Goal: Task Accomplishment & Management: Manage account settings

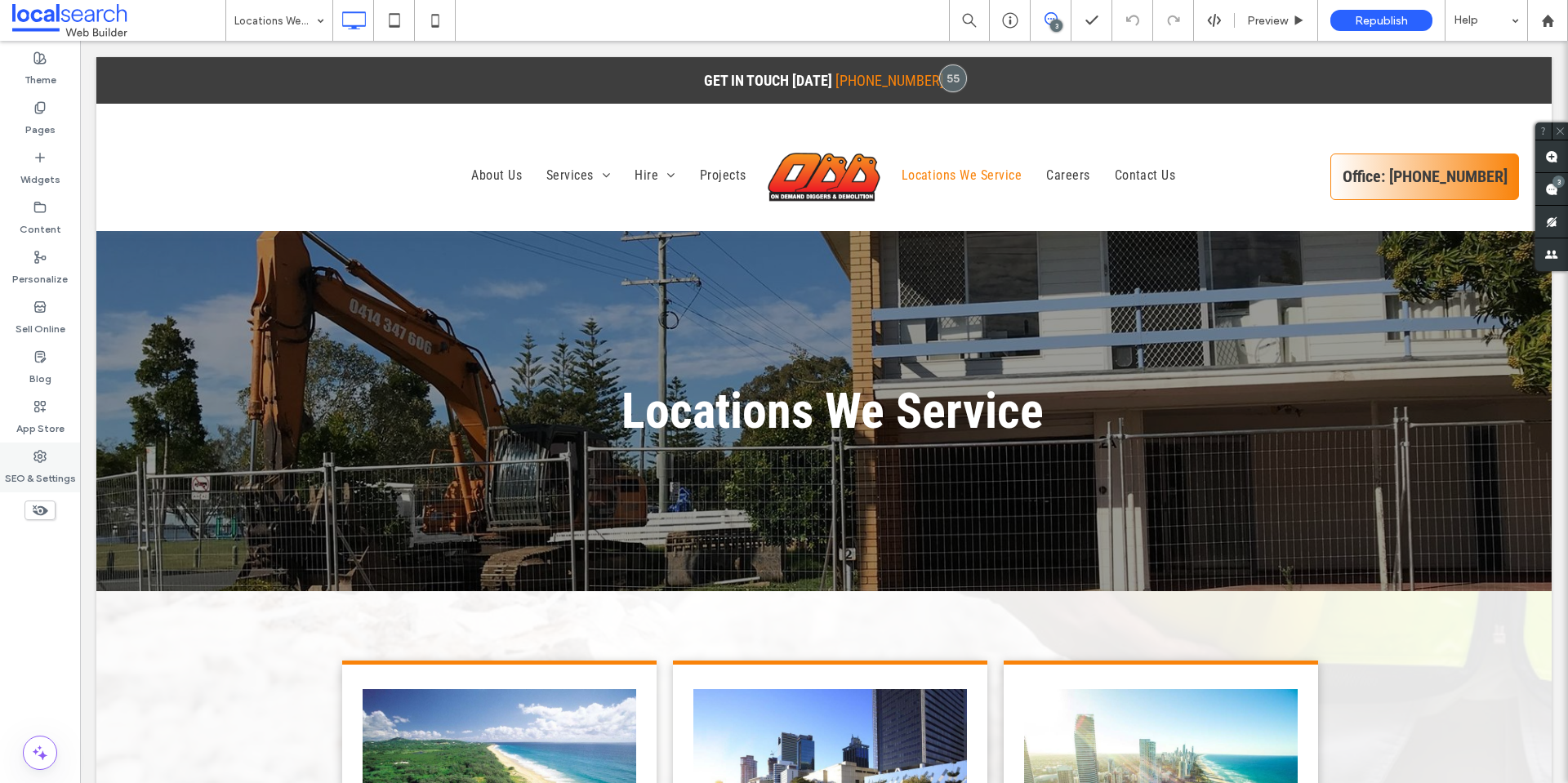
click at [53, 453] on div "SEO & Settings" at bounding box center [39, 467] width 80 height 49
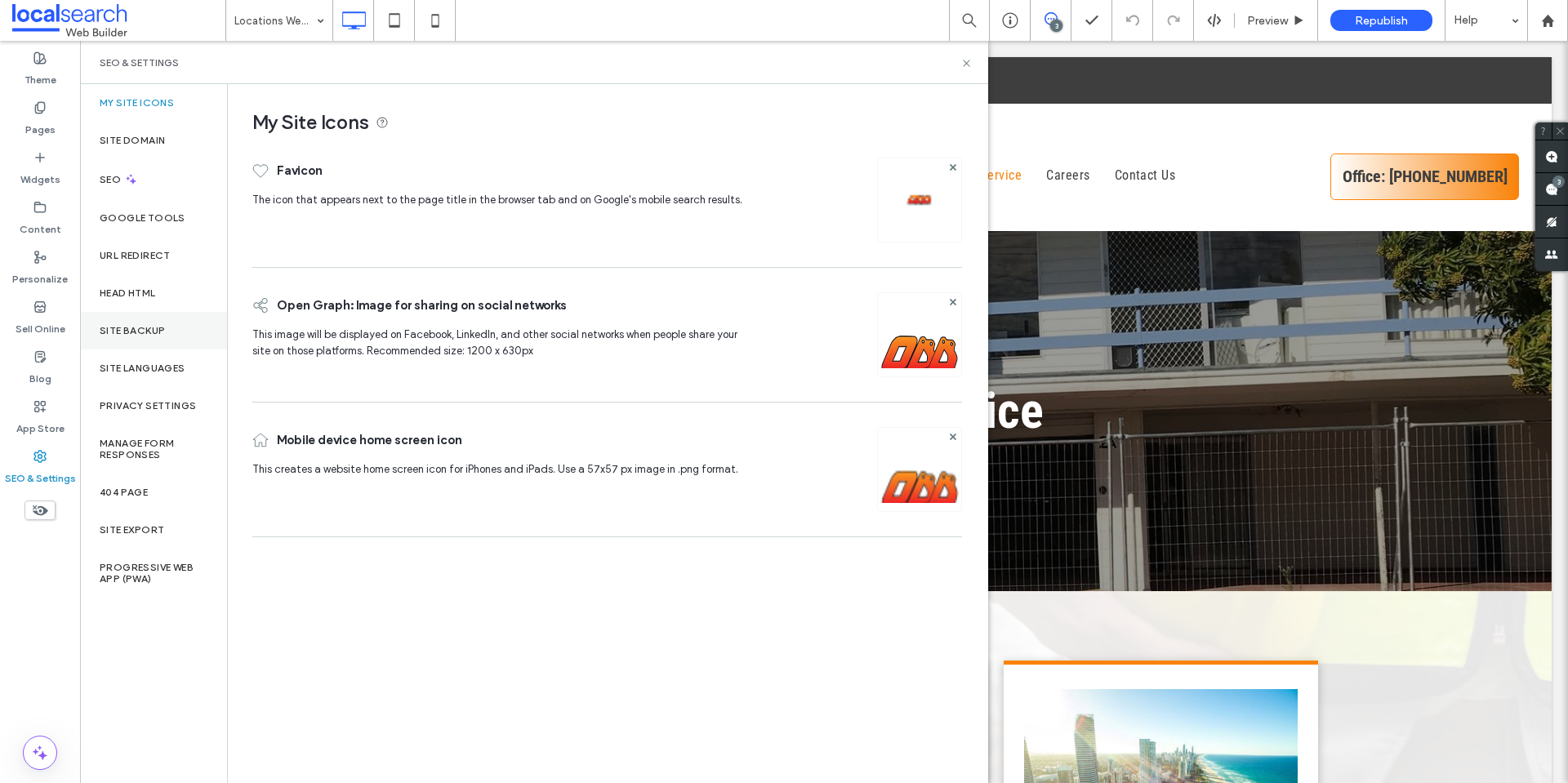
click at [154, 330] on label "Site Backup" at bounding box center [132, 331] width 65 height 12
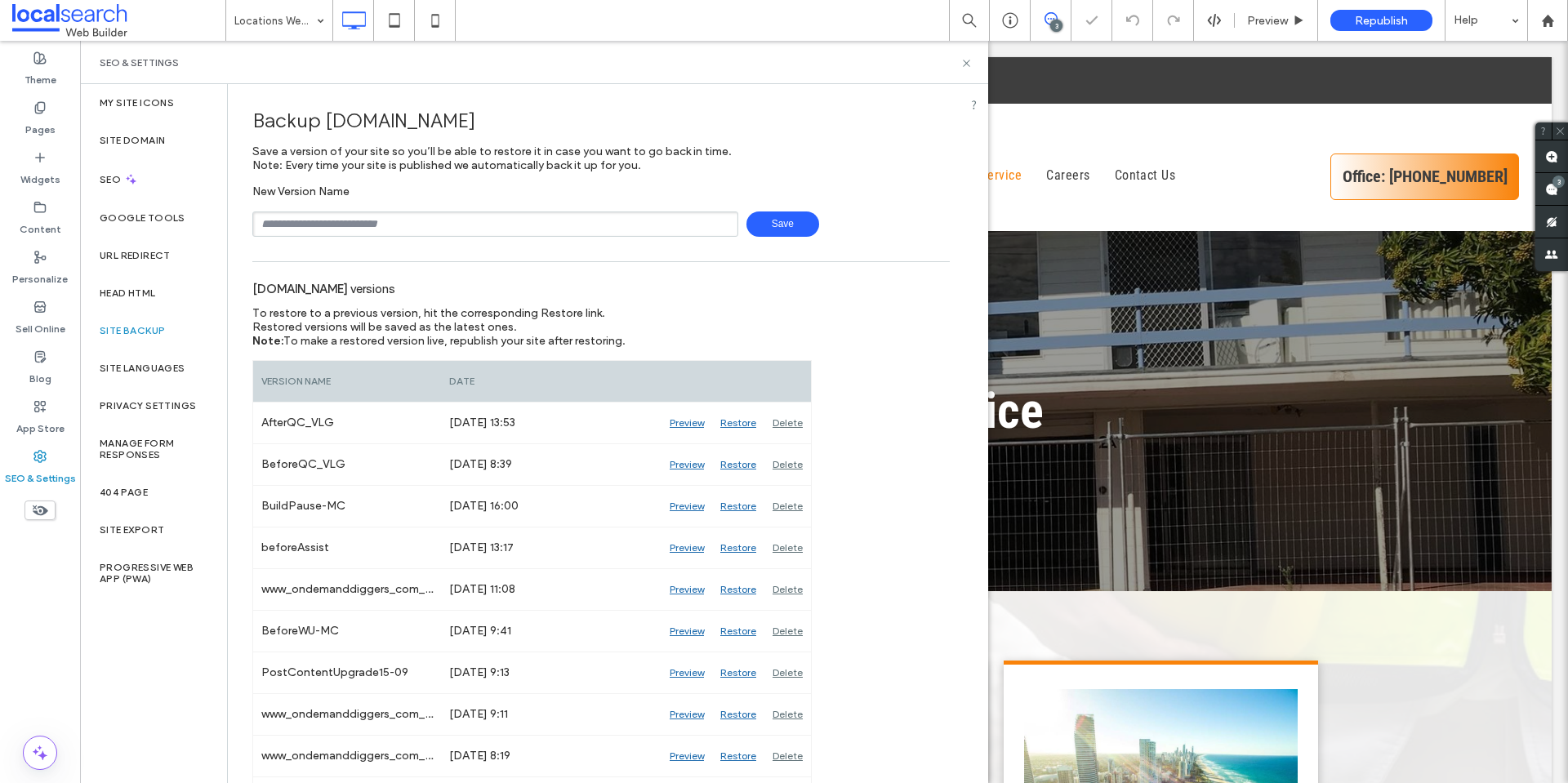
click at [490, 222] on input "text" at bounding box center [496, 224] width 486 height 26
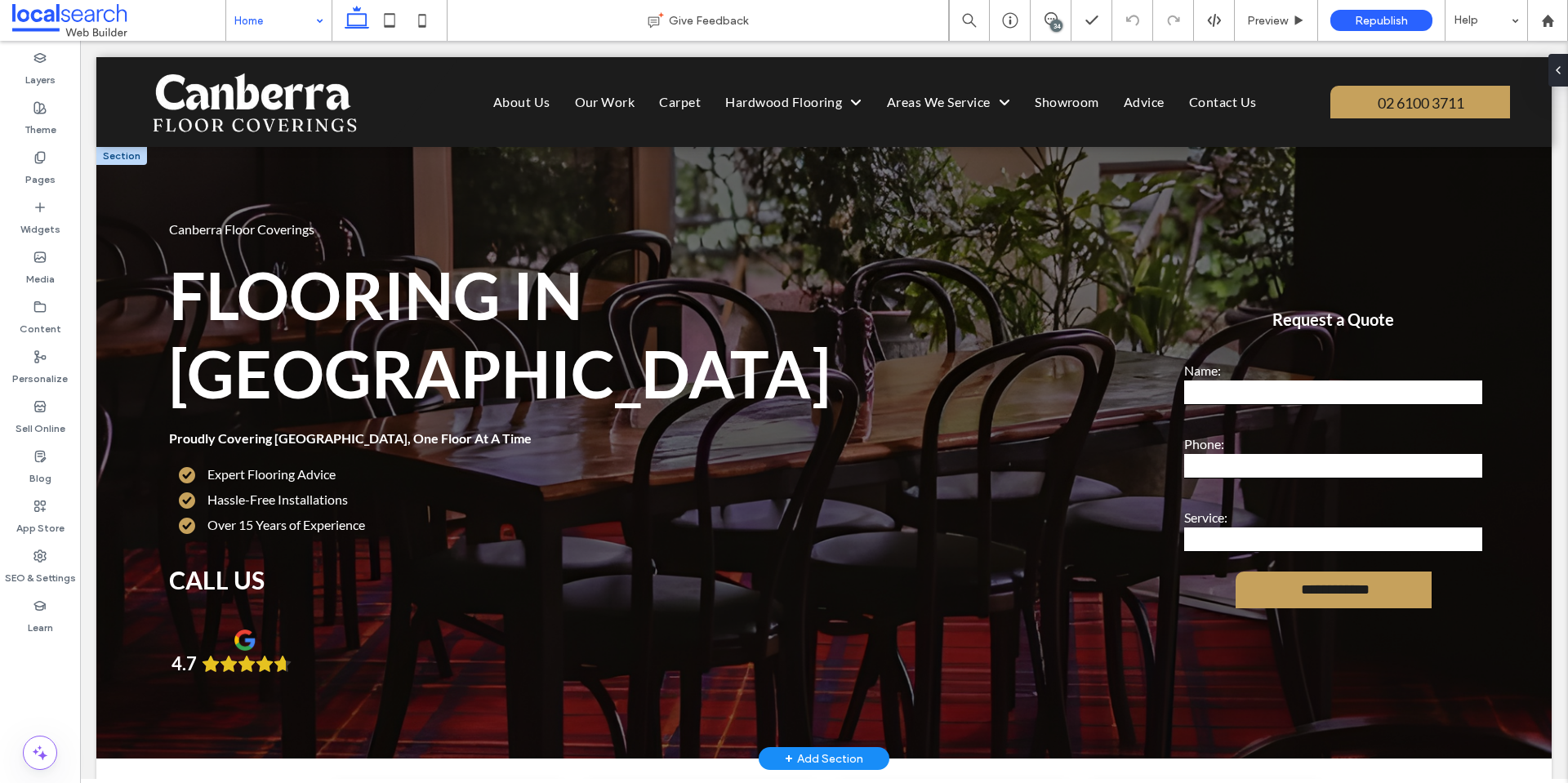
click at [114, 151] on div at bounding box center [121, 156] width 50 height 18
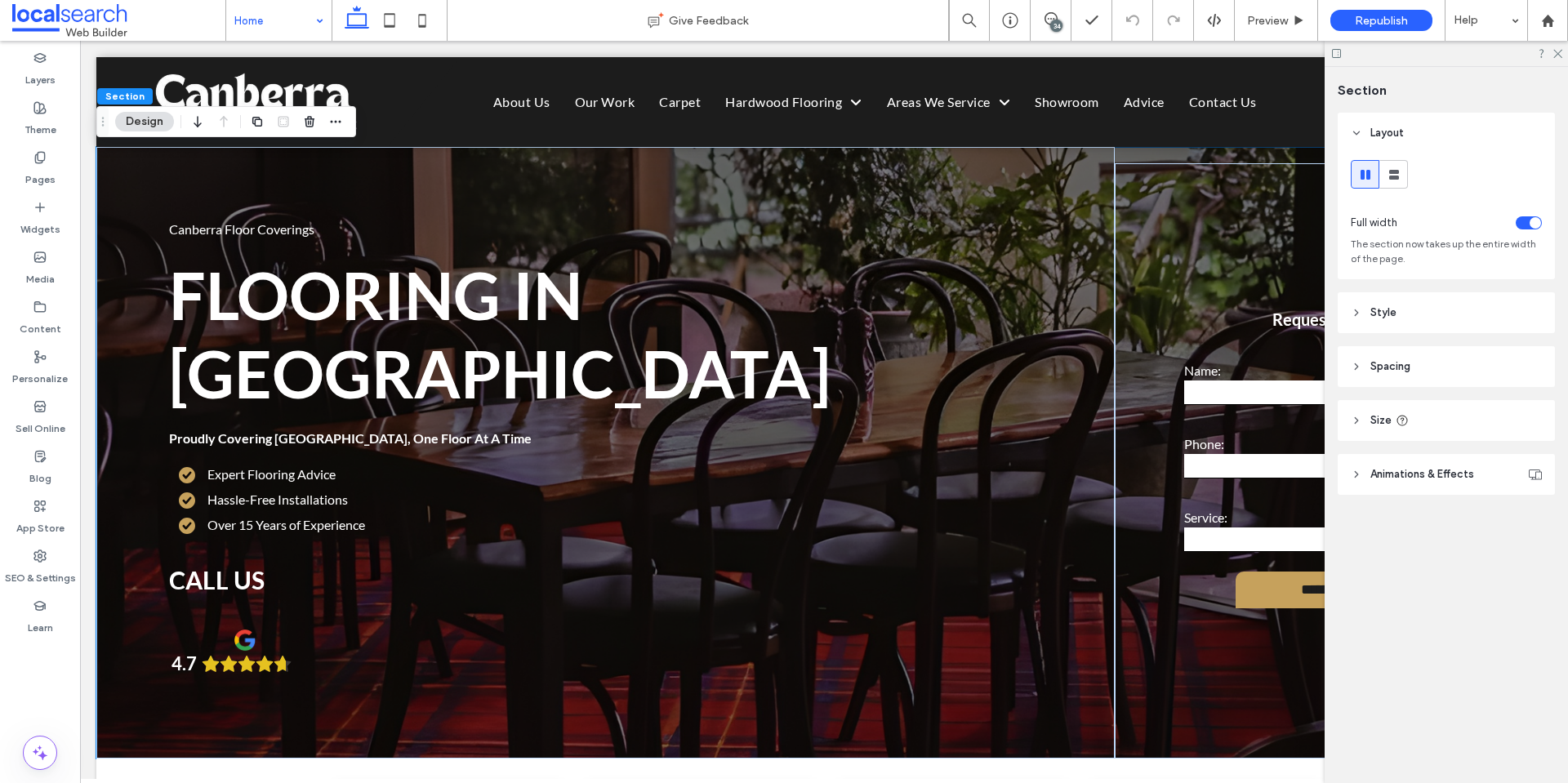
click at [1396, 315] on header "Style" at bounding box center [1447, 312] width 217 height 40
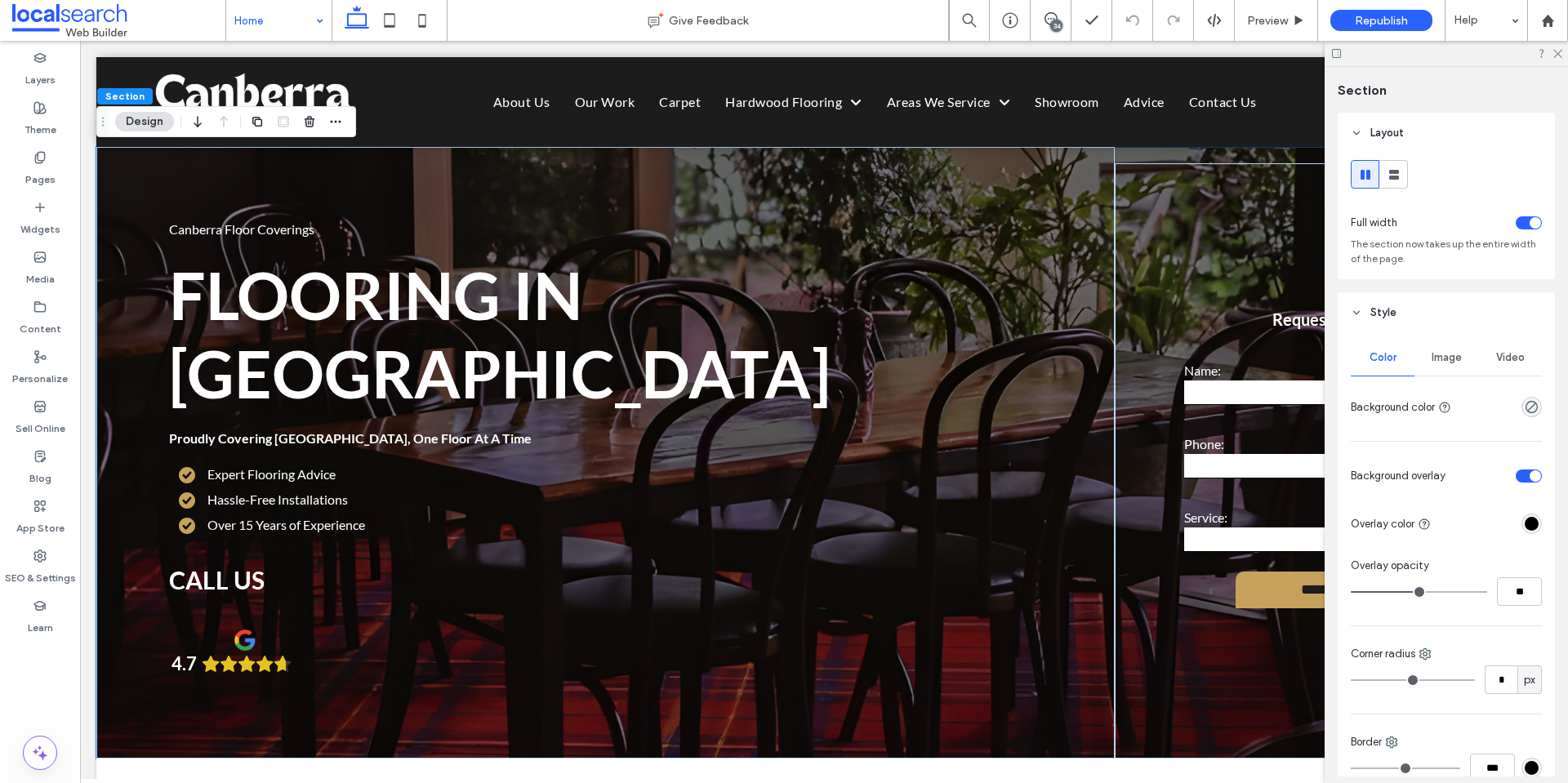
click at [1448, 355] on span "Image" at bounding box center [1447, 357] width 31 height 13
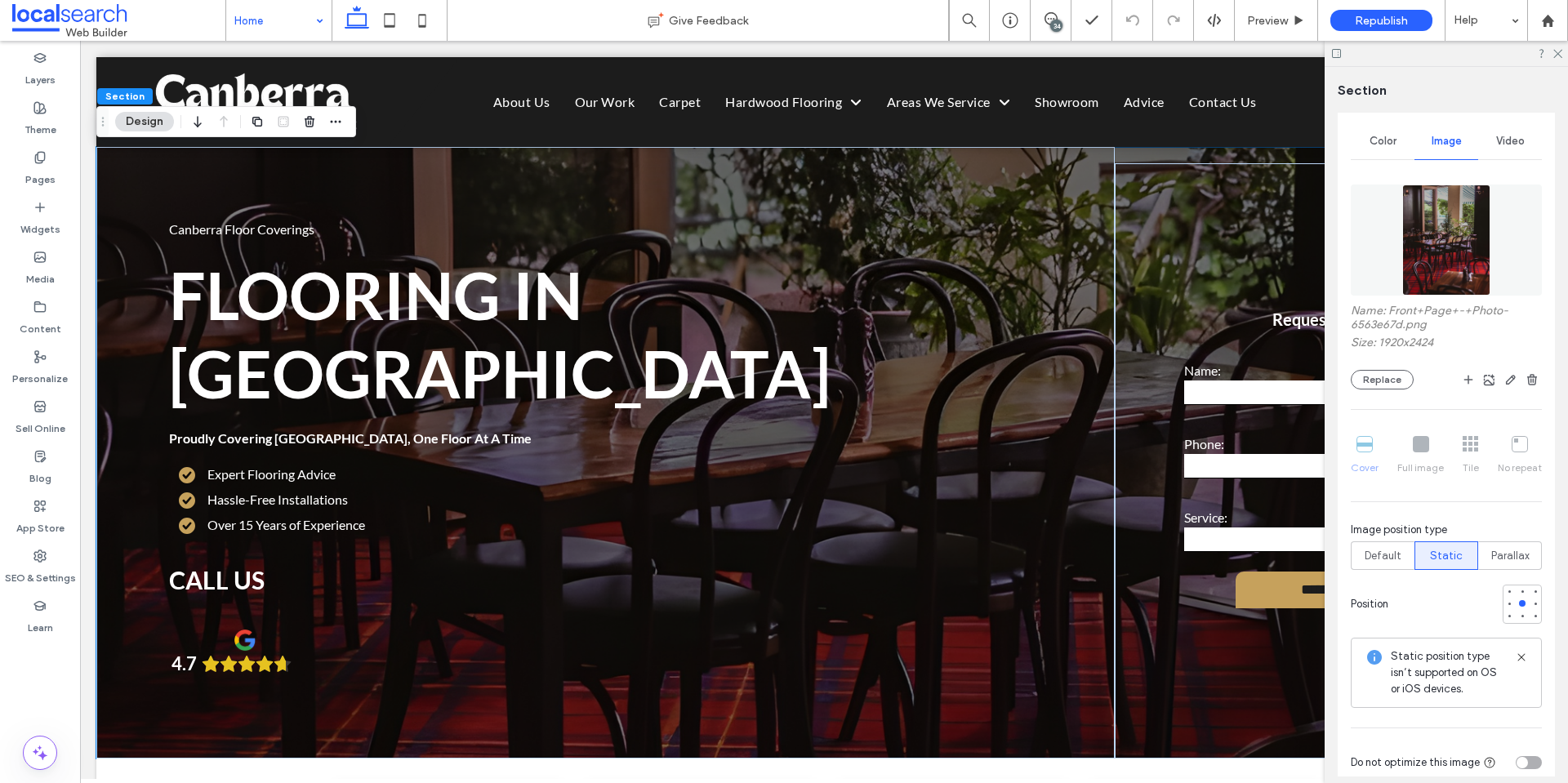
scroll to position [245, 0]
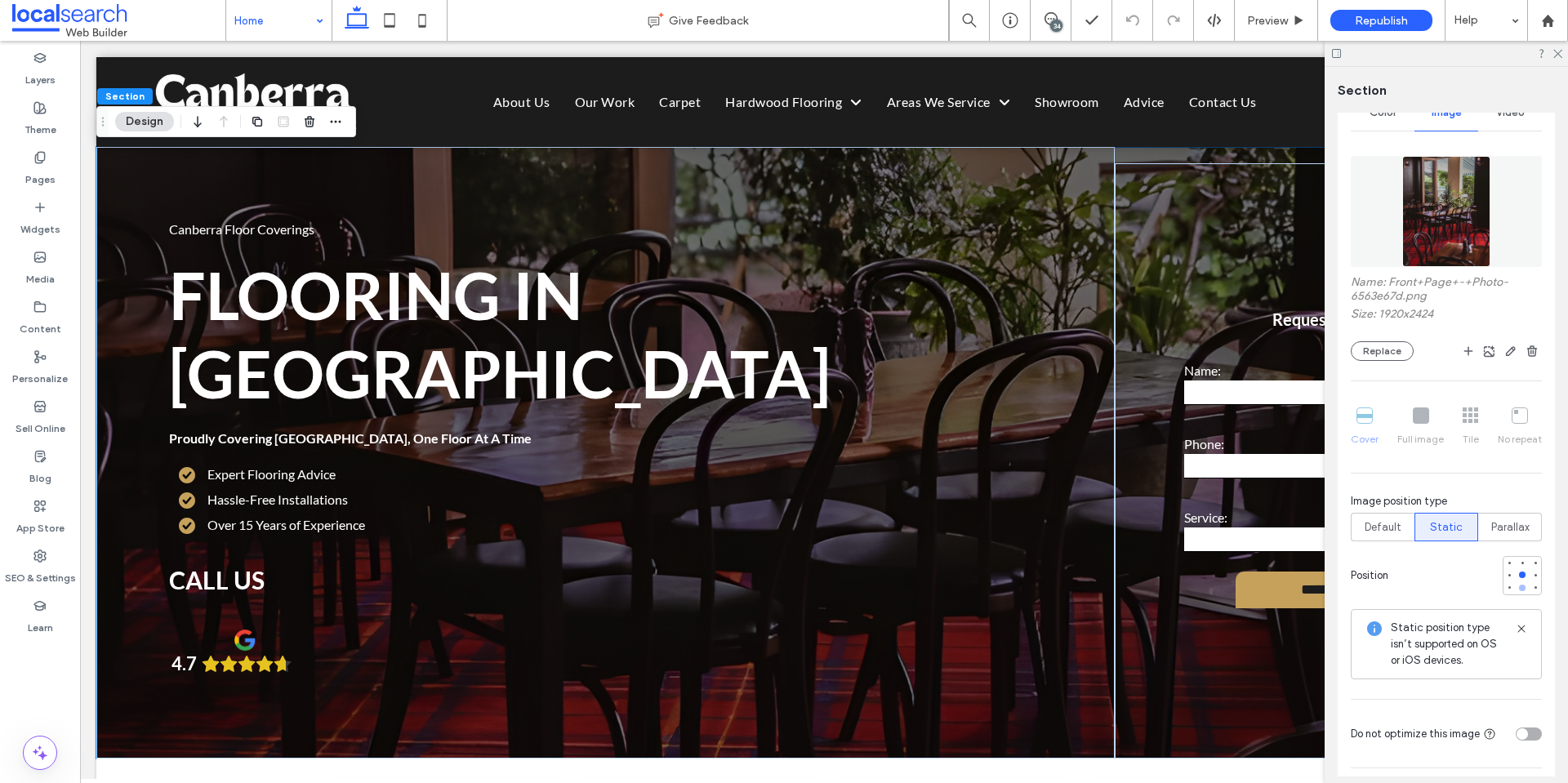
click at [1520, 588] on div at bounding box center [1523, 587] width 7 height 7
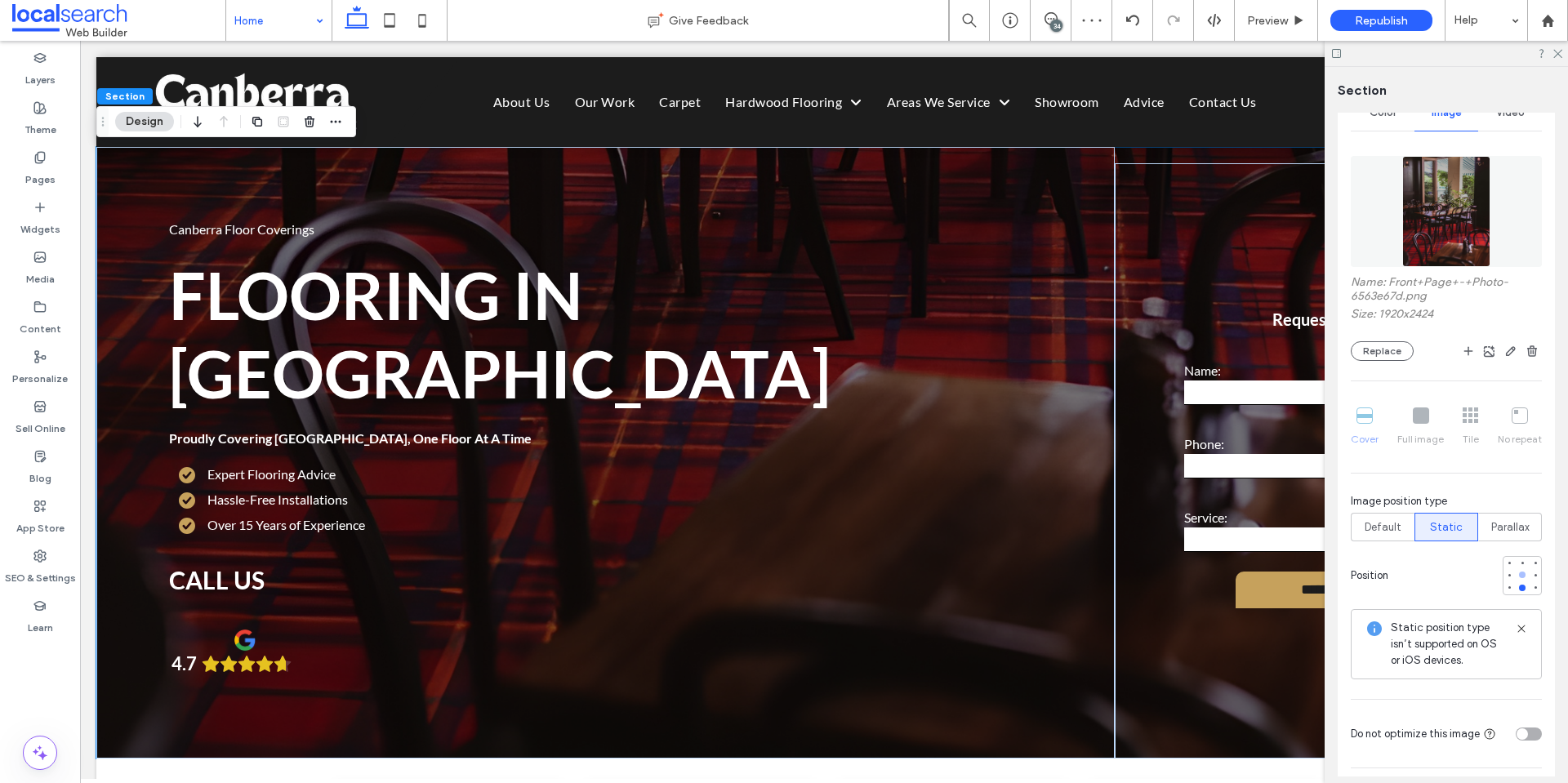
click at [1517, 570] on div at bounding box center [1523, 576] width 12 height 12
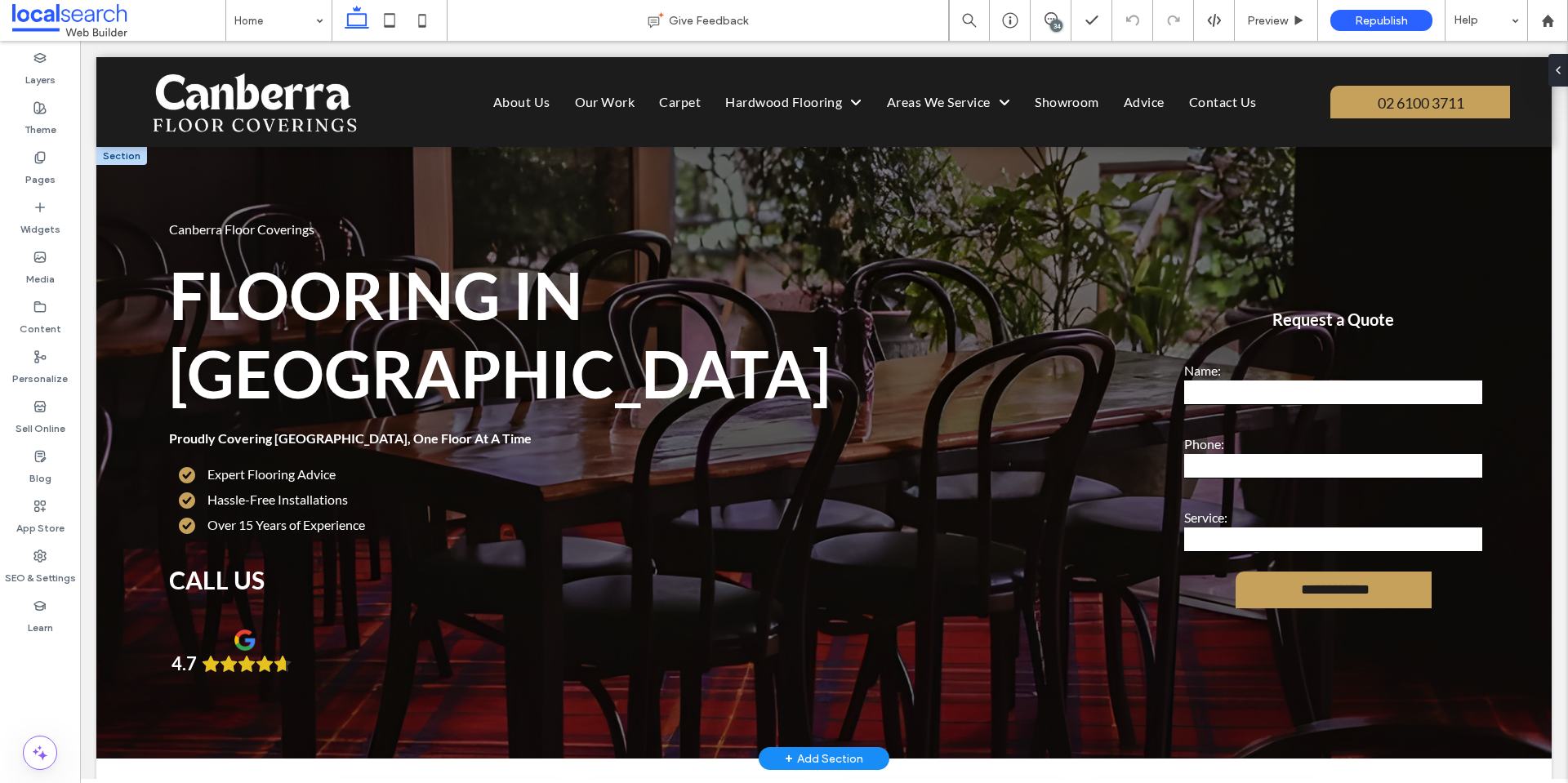
click at [122, 153] on div at bounding box center [121, 156] width 50 height 18
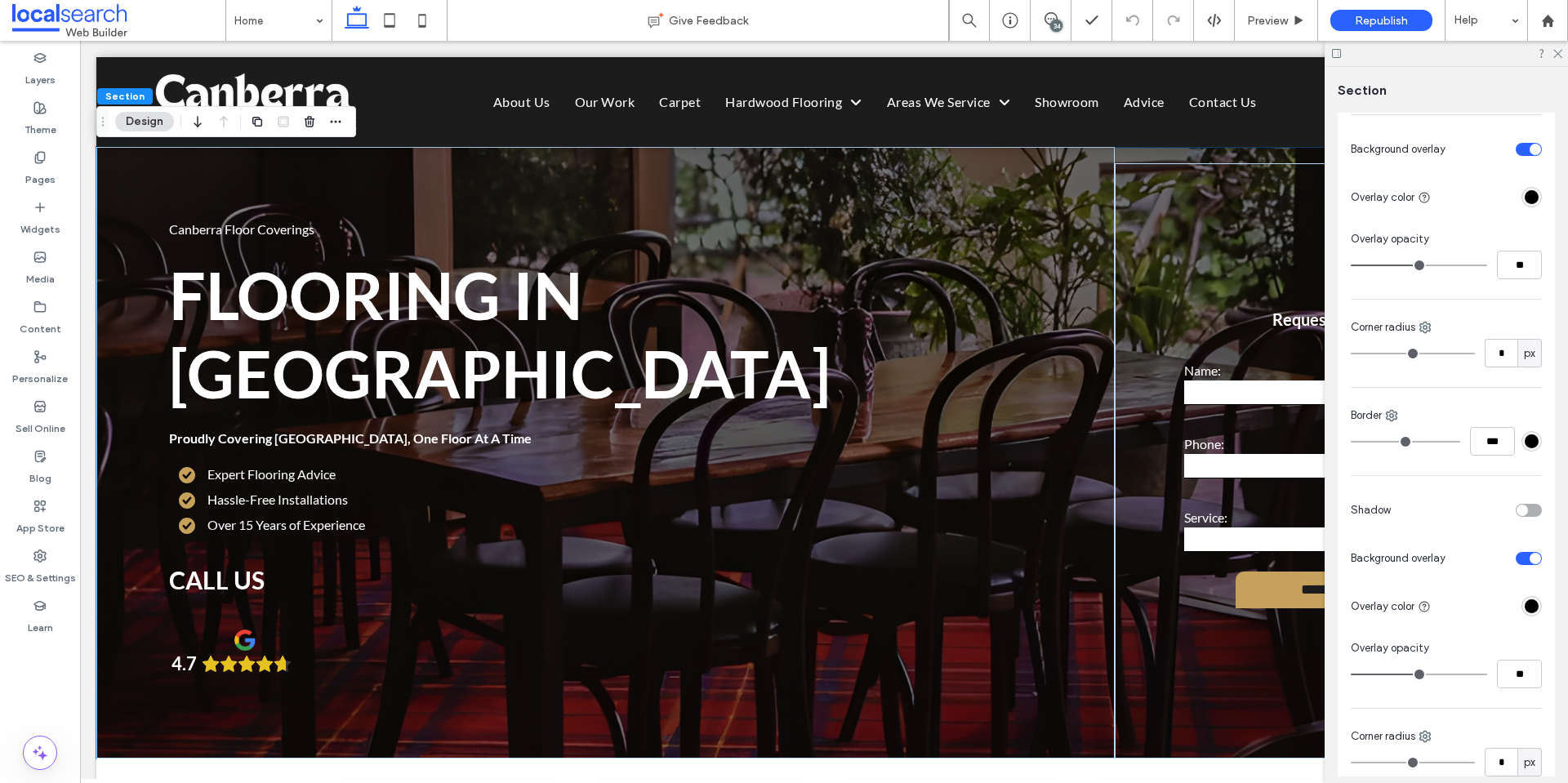
scroll to position [82, 0]
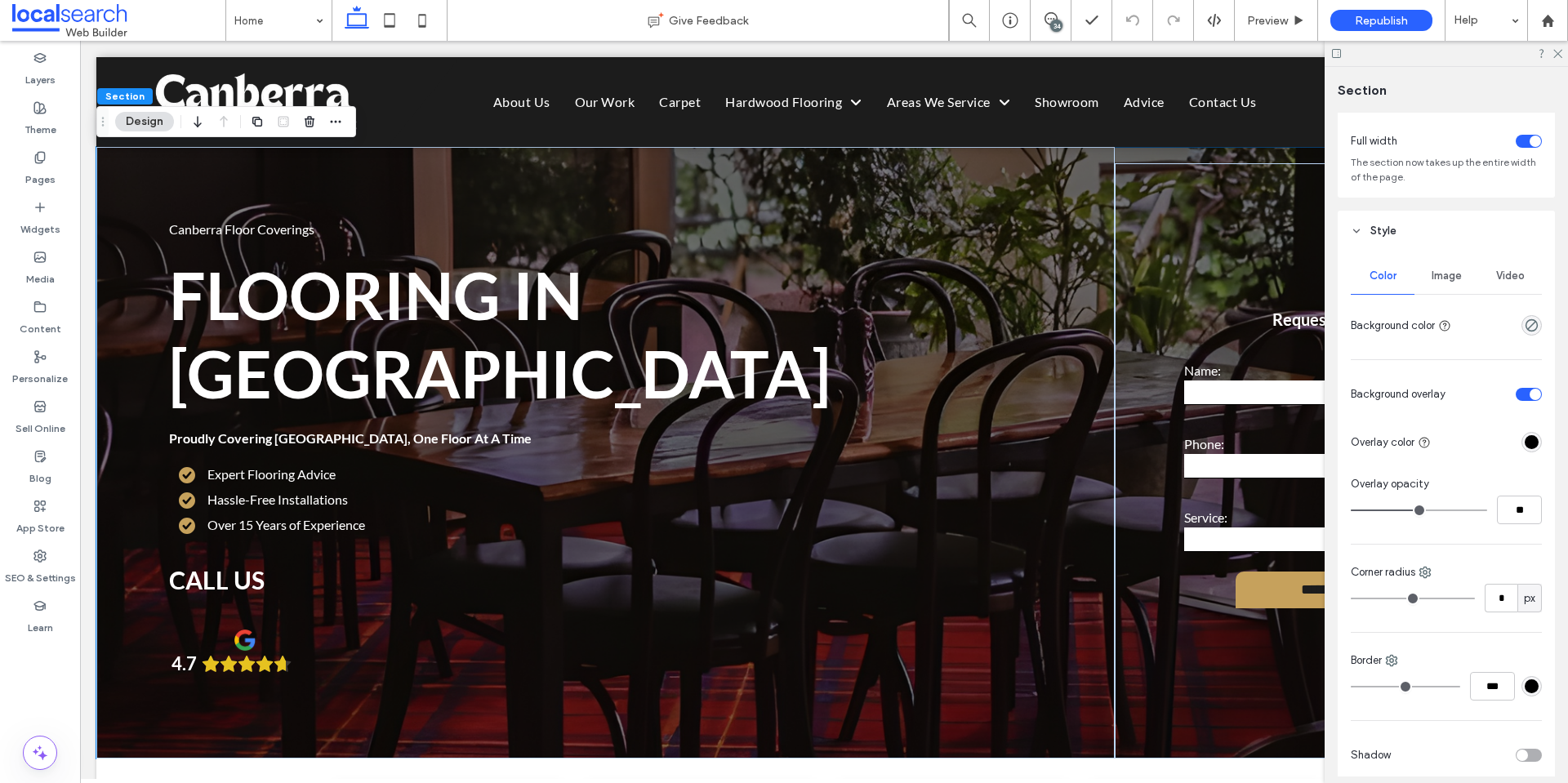
click at [1445, 275] on span "Image" at bounding box center [1447, 275] width 31 height 13
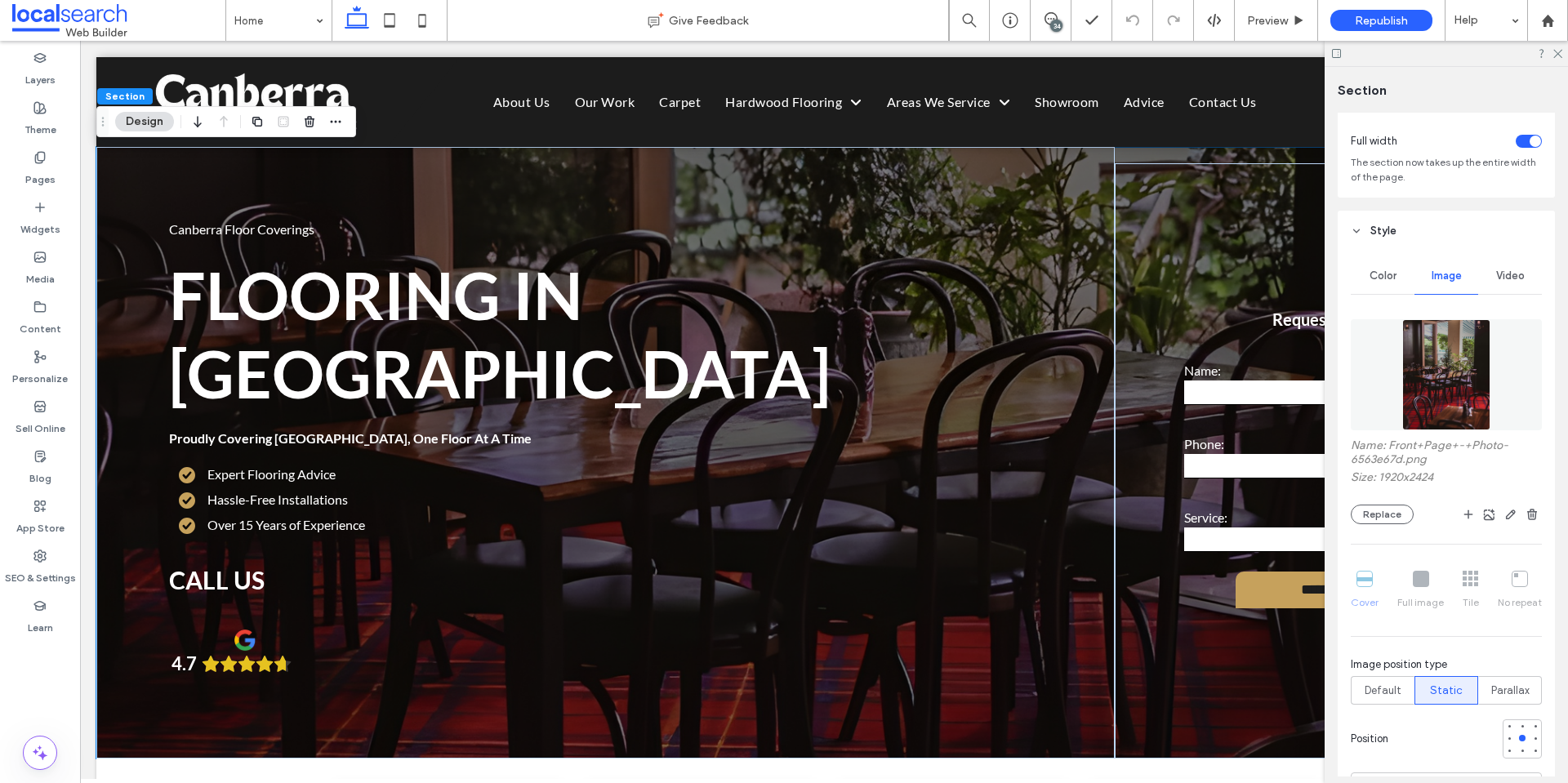
scroll to position [409, 0]
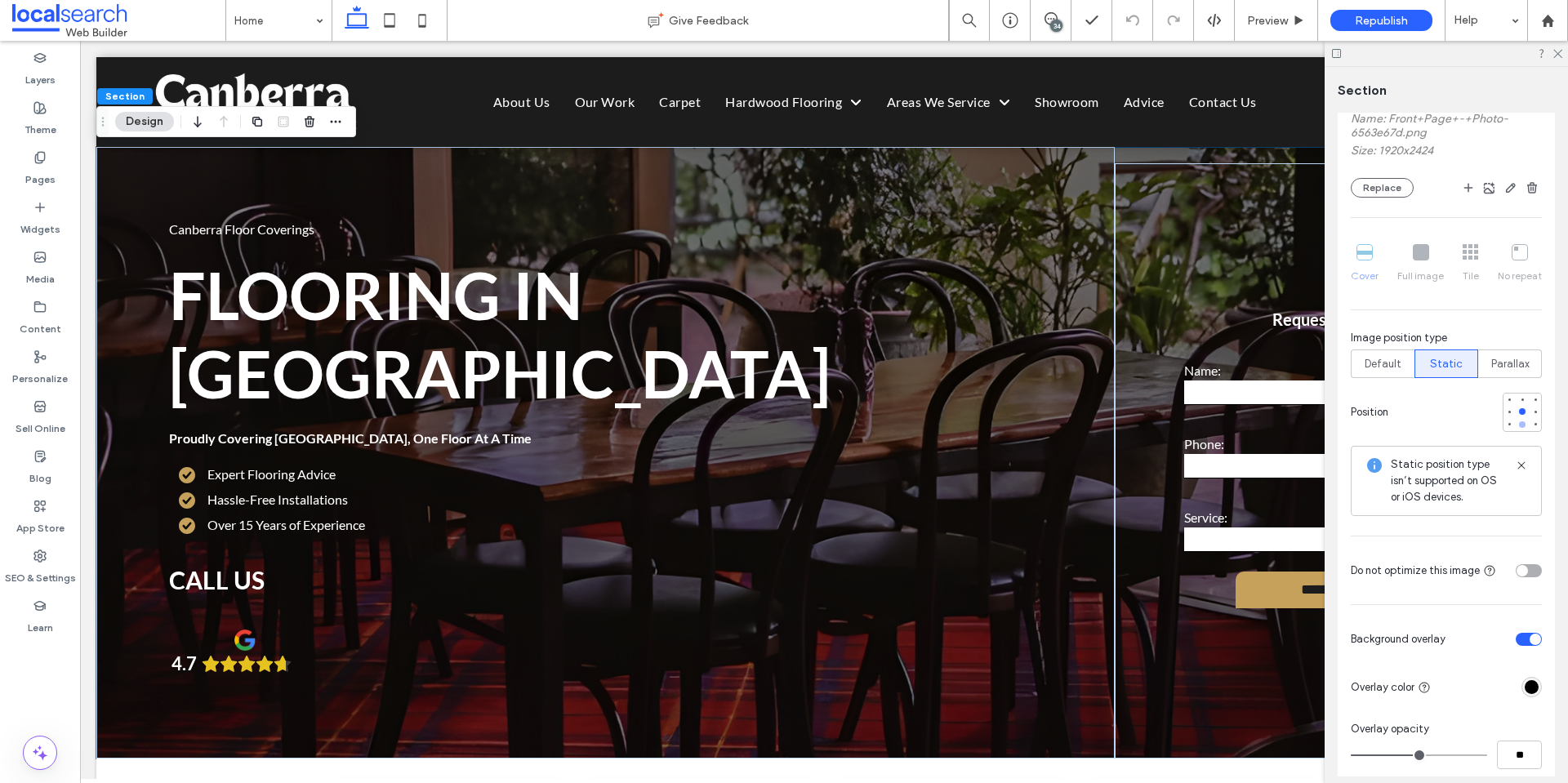
click at [1520, 425] on div at bounding box center [1523, 425] width 7 height 7
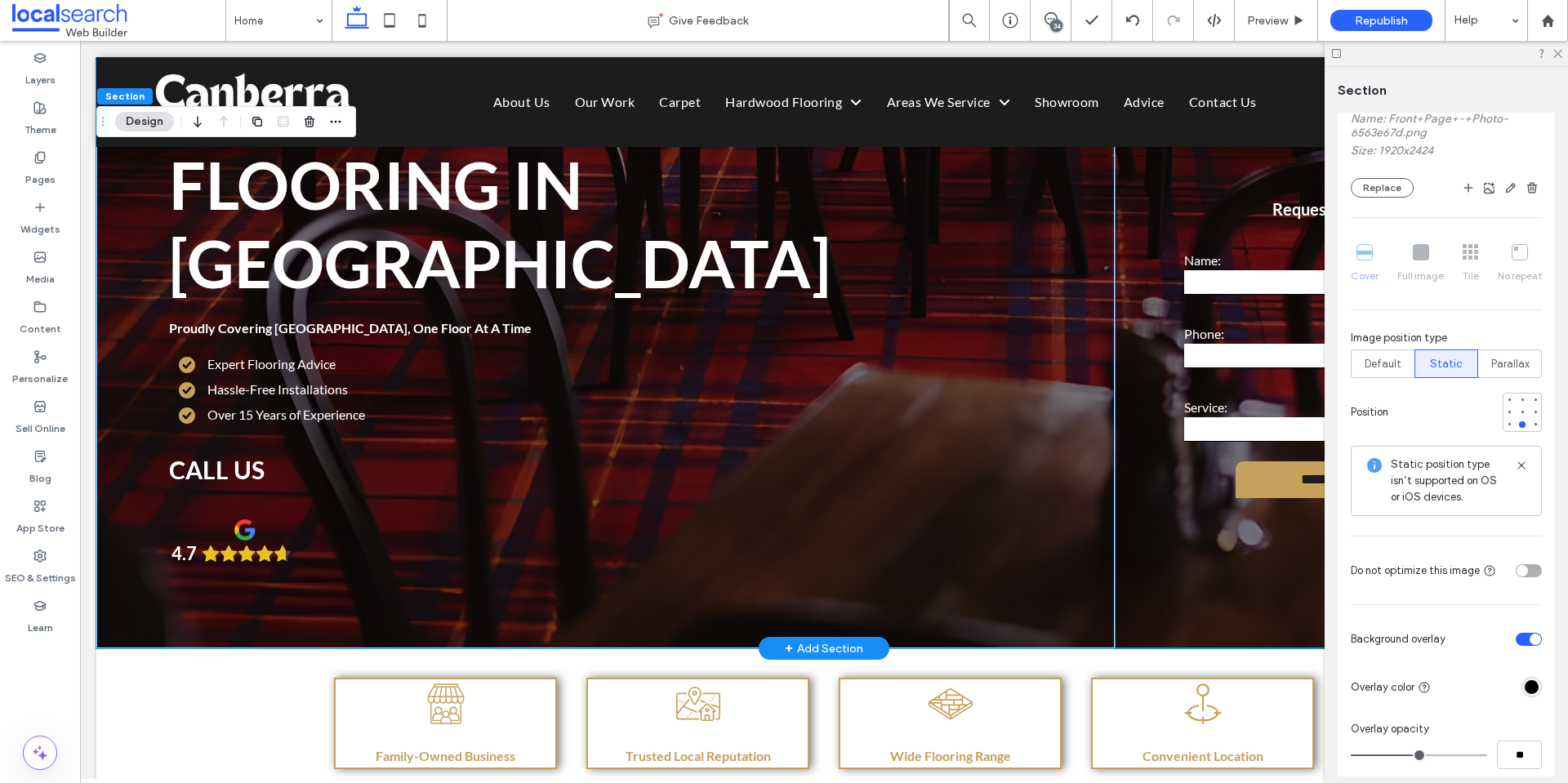
scroll to position [0, 0]
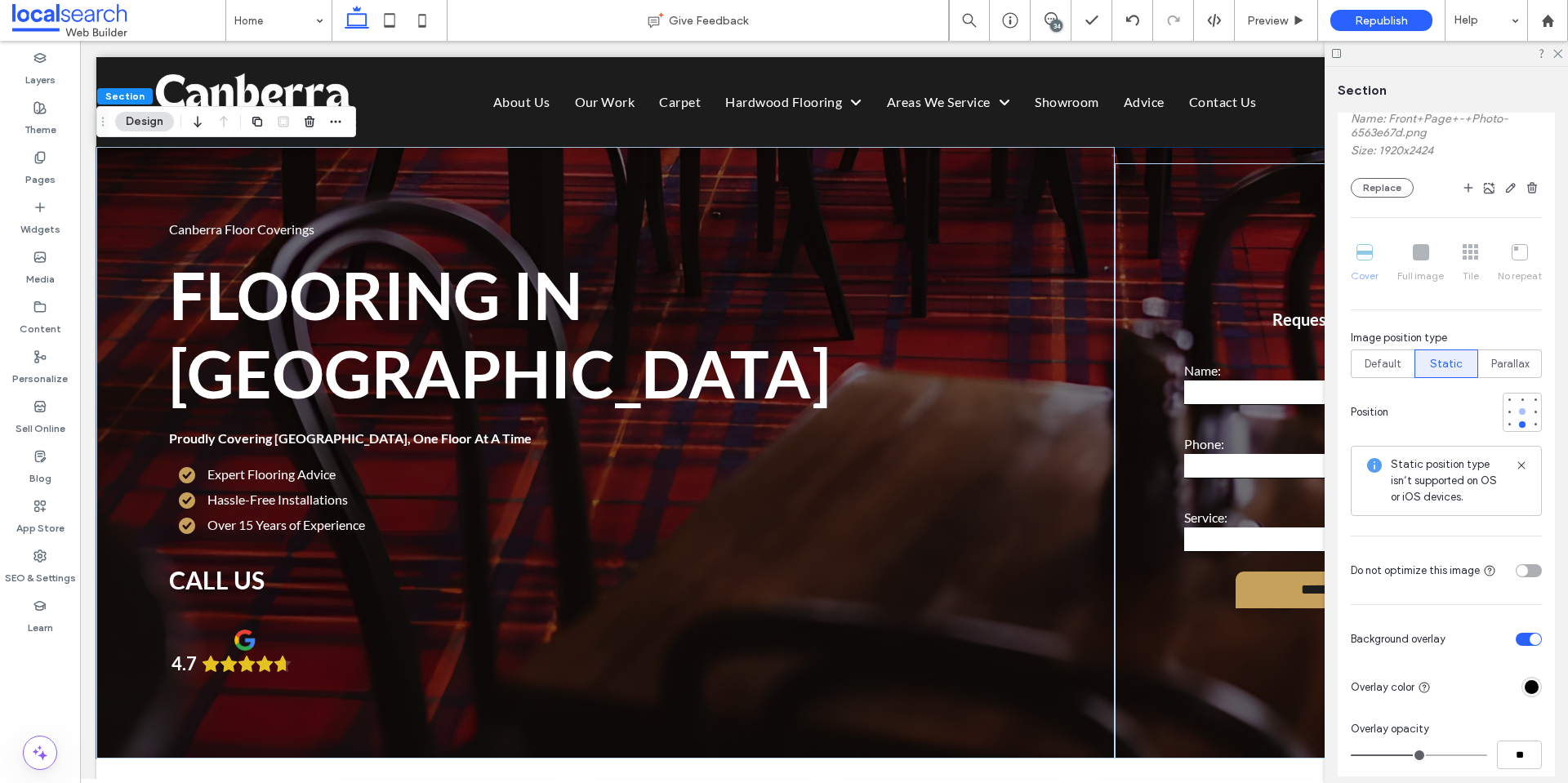
click at [1520, 409] on div at bounding box center [1523, 412] width 7 height 7
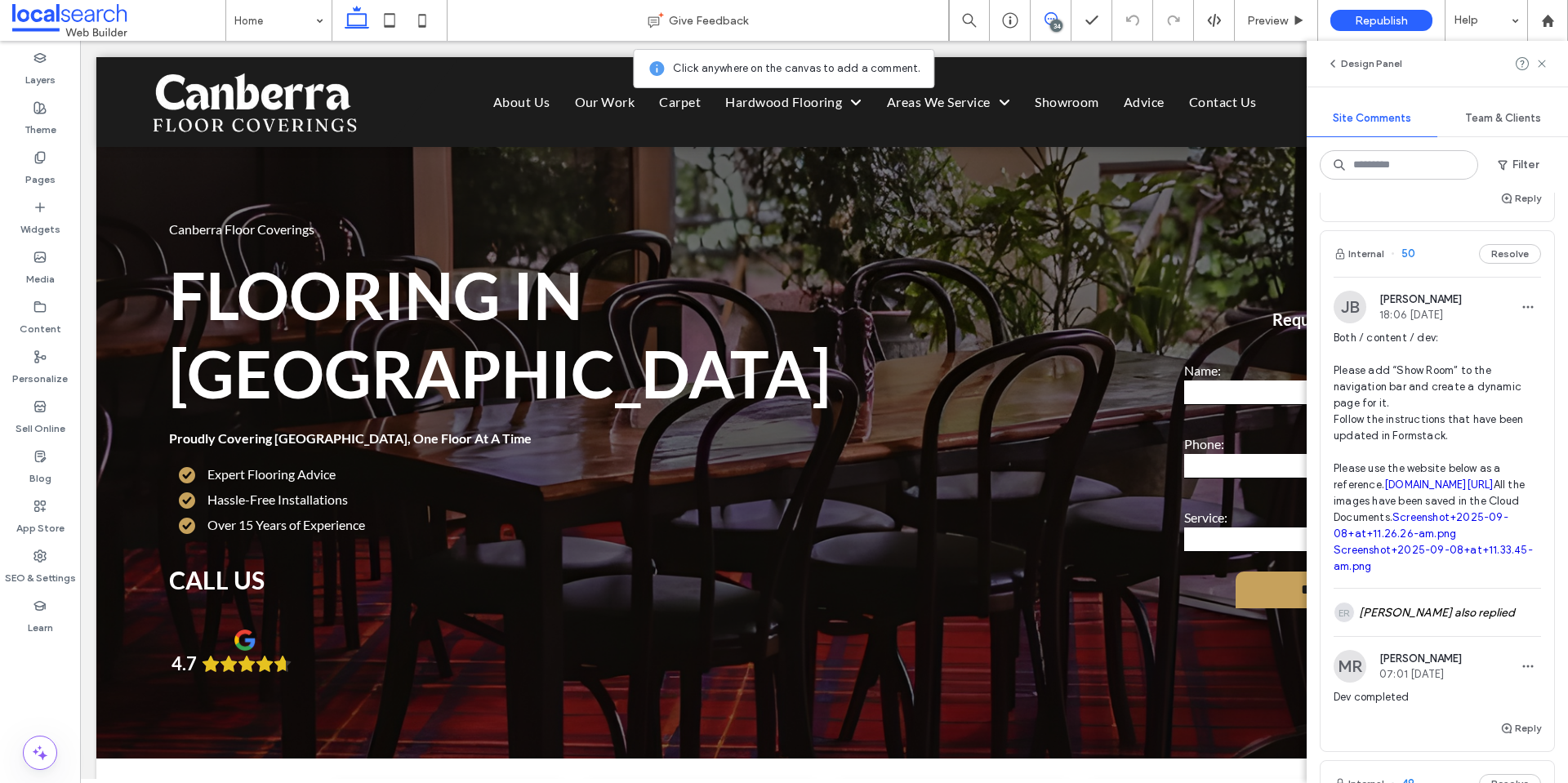
scroll to position [327, 0]
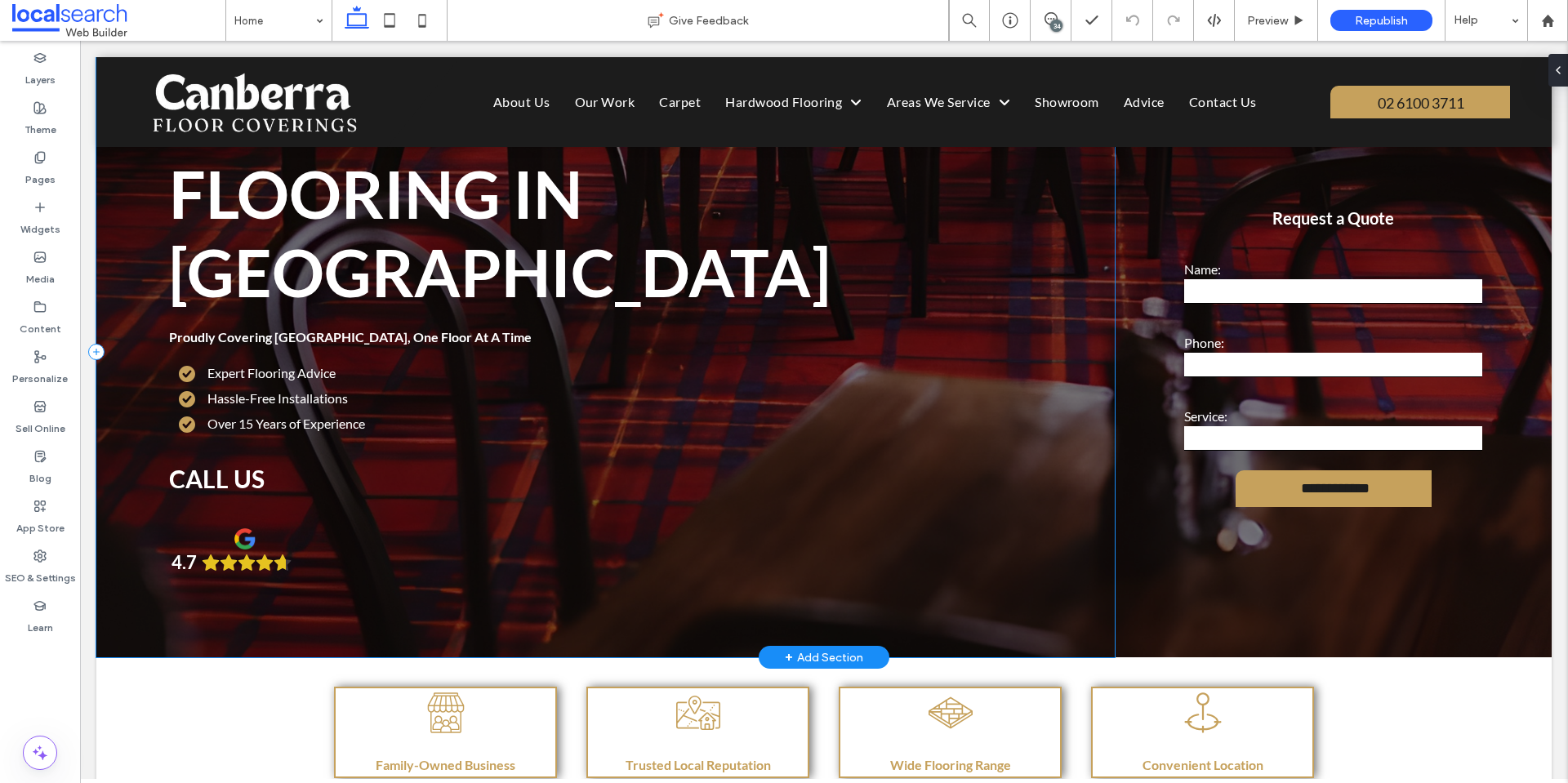
scroll to position [82, 0]
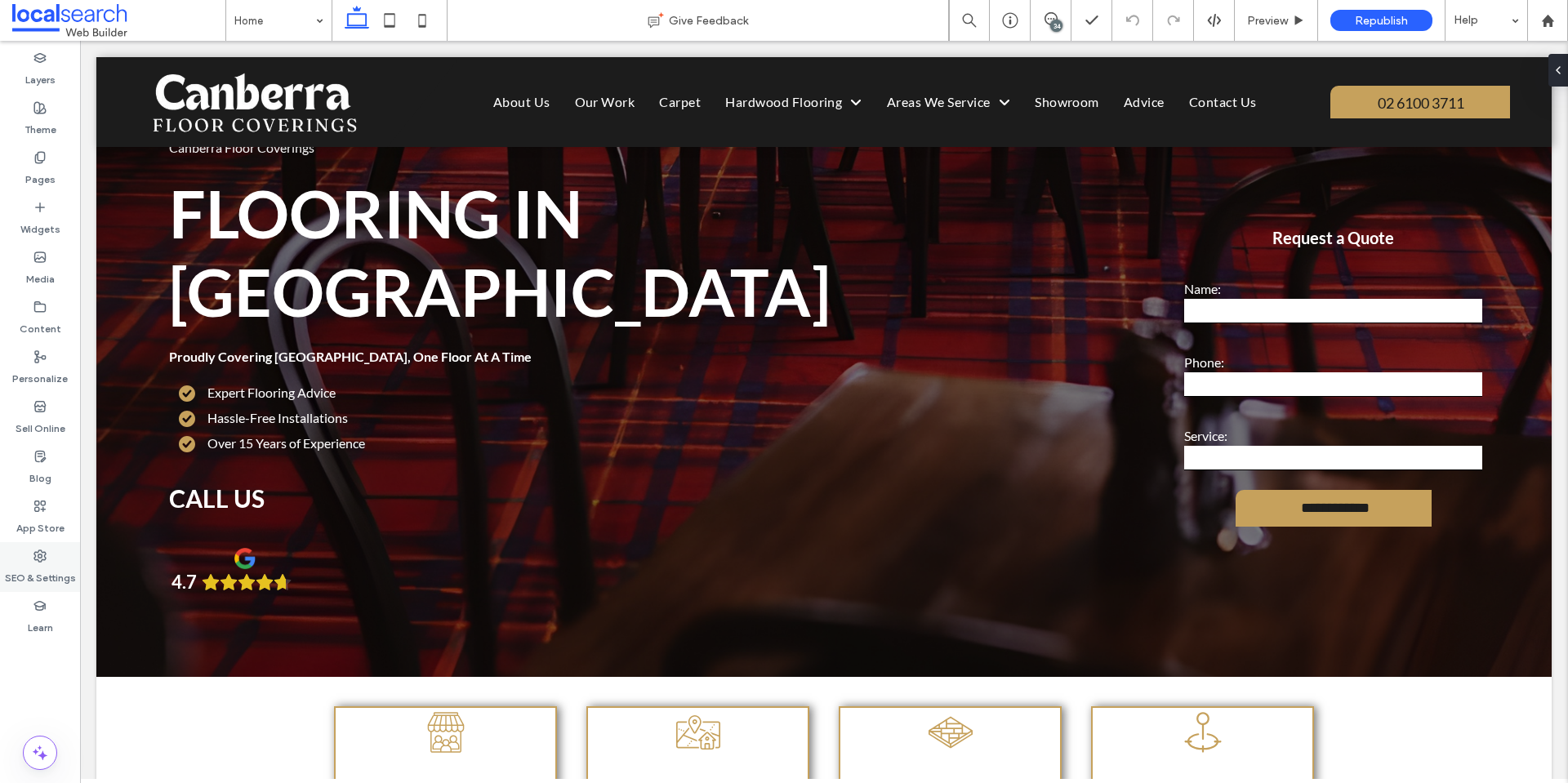
click at [37, 574] on label "SEO & Settings" at bounding box center [40, 574] width 71 height 23
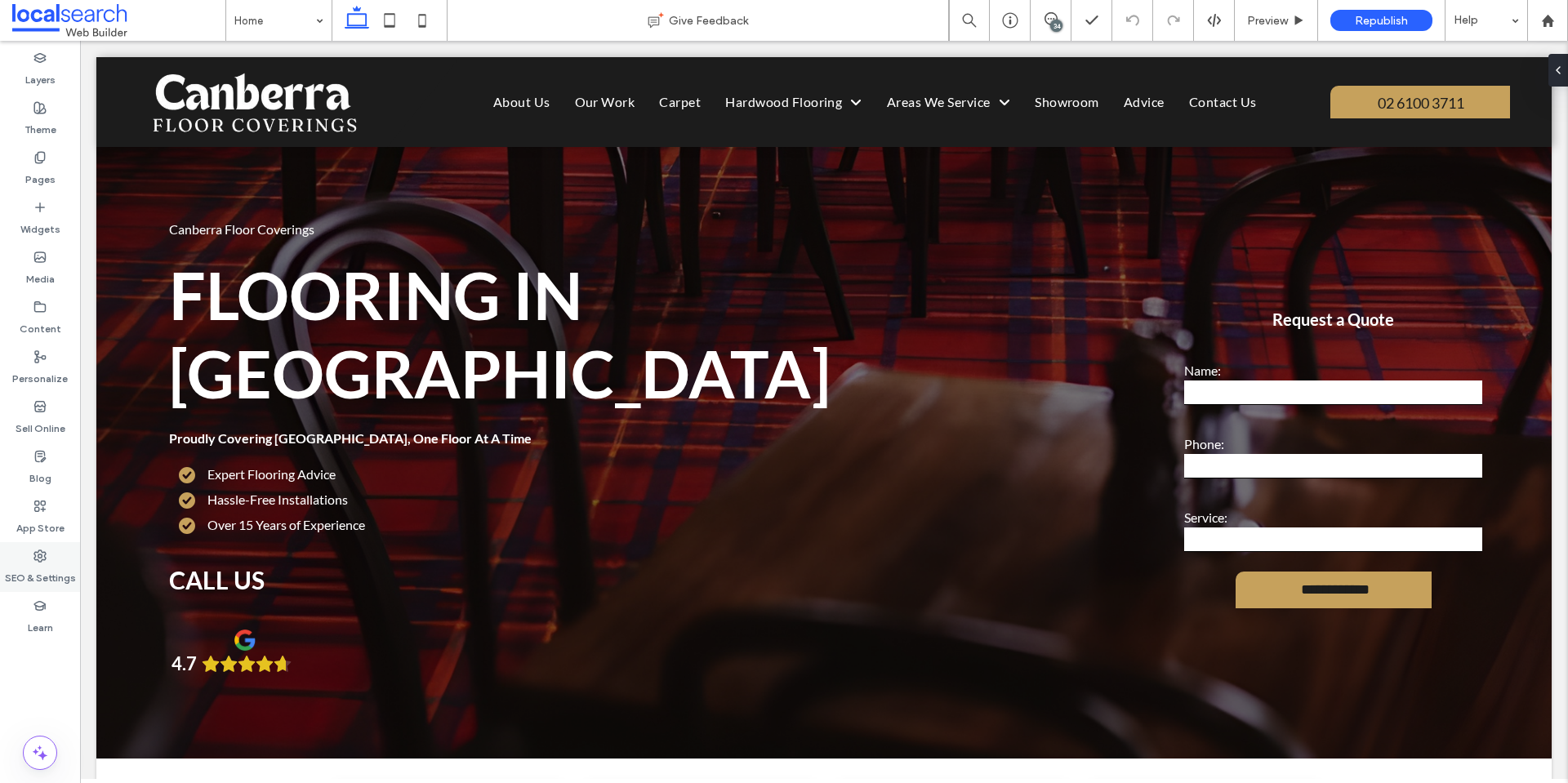
click at [40, 565] on label "SEO & Settings" at bounding box center [40, 574] width 71 height 23
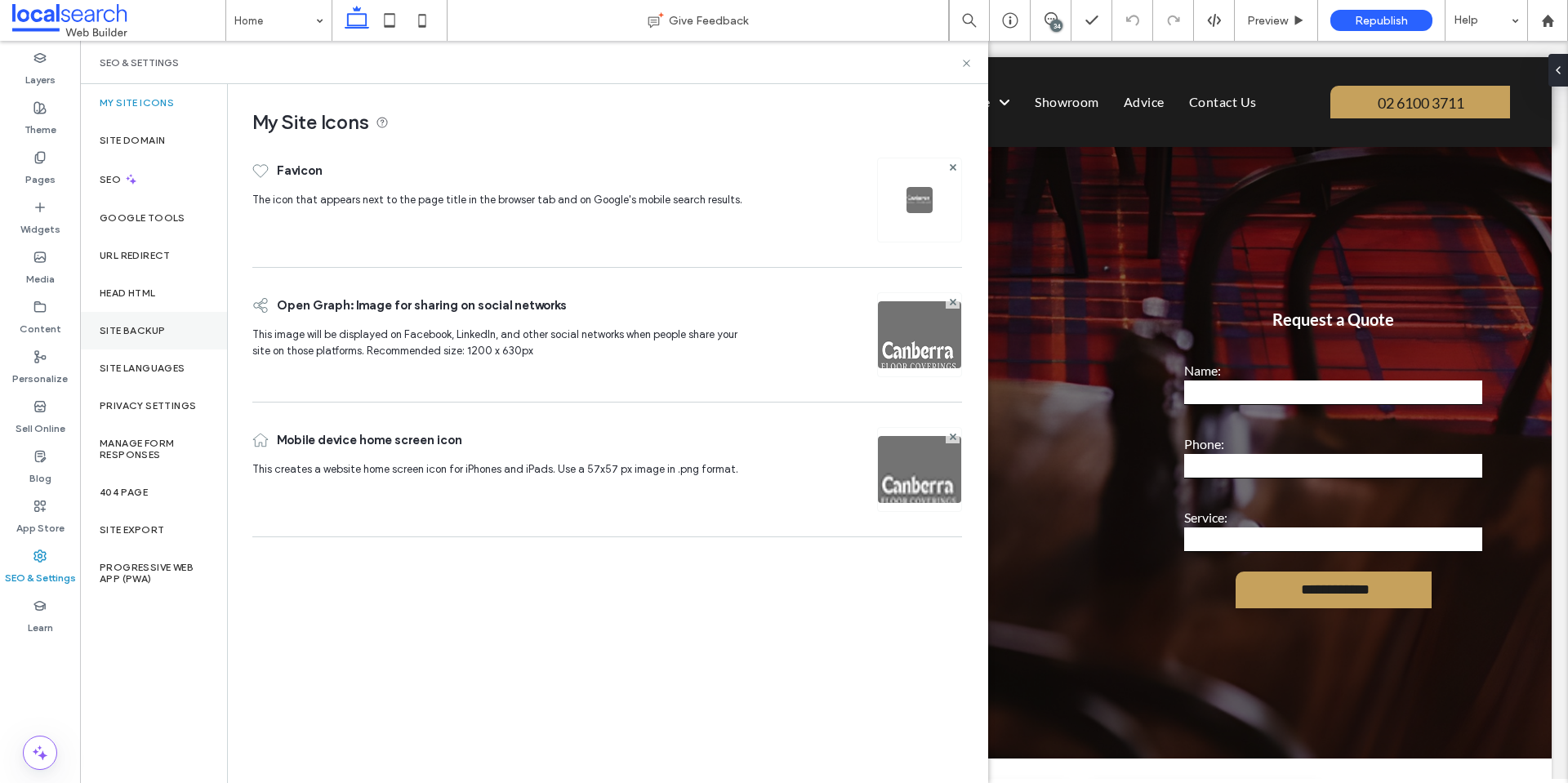
click at [142, 334] on label "Site Backup" at bounding box center [132, 331] width 65 height 12
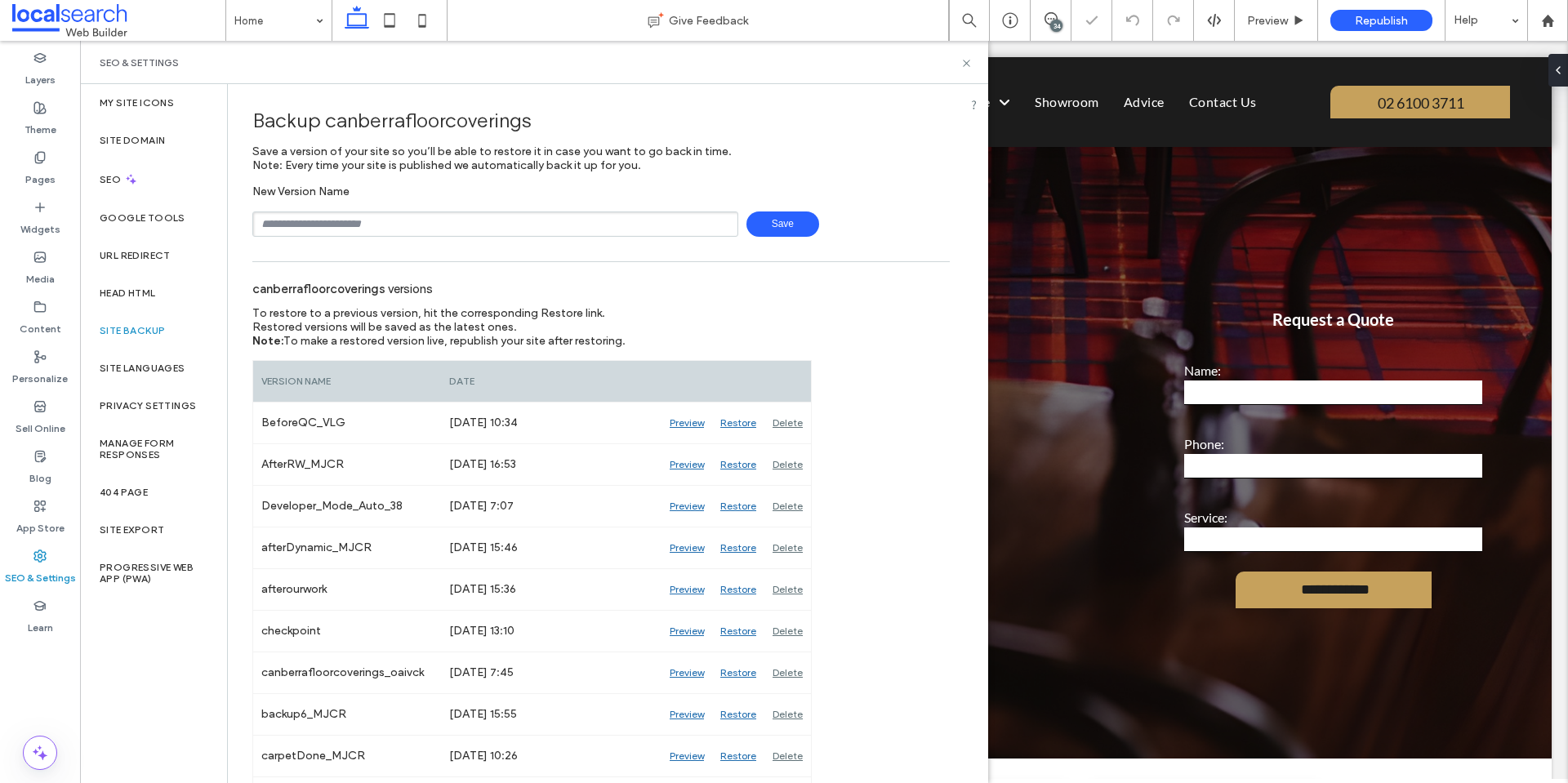
click at [427, 223] on input "text" at bounding box center [496, 224] width 486 height 26
type input "**********"
click at [755, 224] on span "Save" at bounding box center [783, 224] width 73 height 26
click at [577, 314] on span "To restore to a previous version, hit the corresponding Restore link." at bounding box center [429, 313] width 353 height 14
